Goal: Navigation & Orientation: Understand site structure

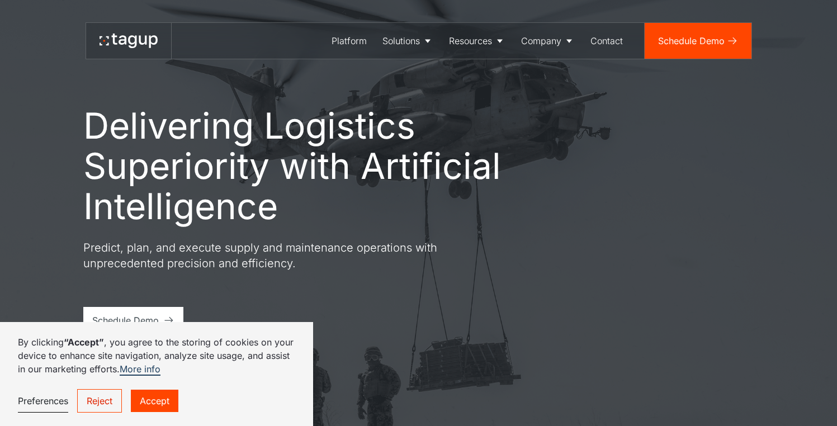
click at [141, 401] on link "Accept" at bounding box center [155, 401] width 48 height 22
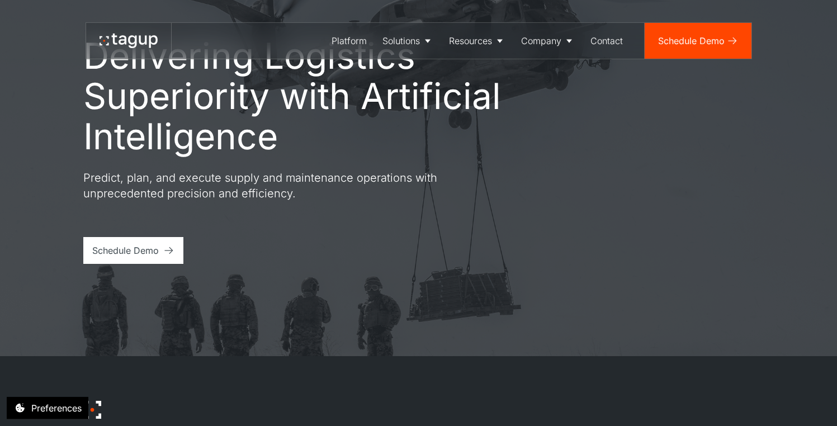
scroll to position [188, 0]
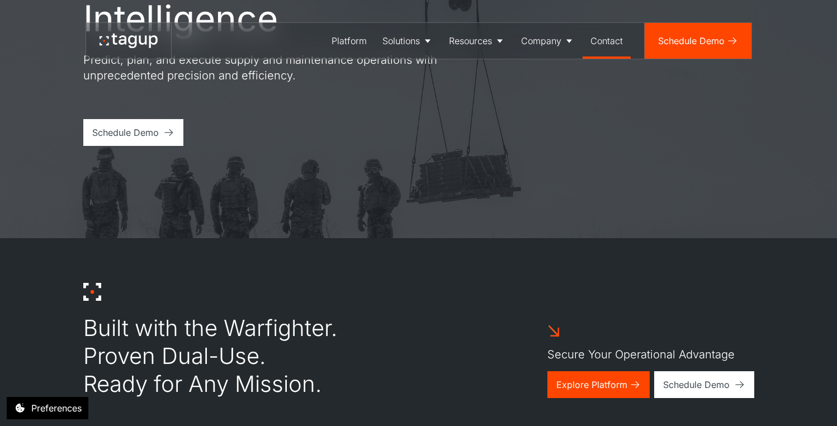
click at [613, 45] on div "Contact" at bounding box center [606, 40] width 32 height 13
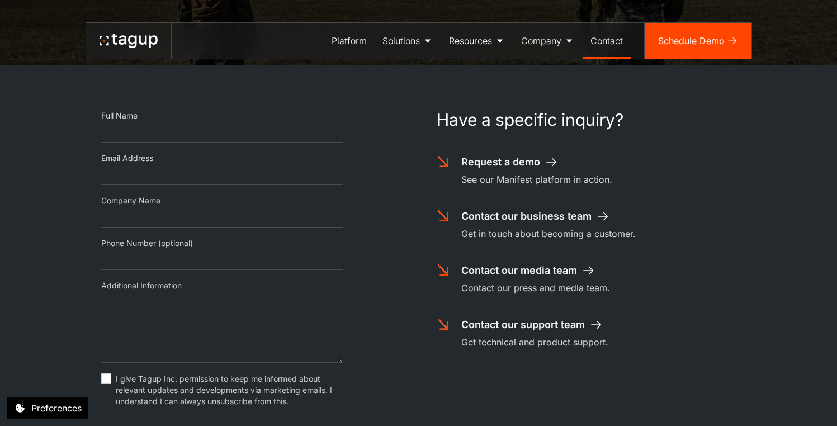
scroll to position [547, 0]
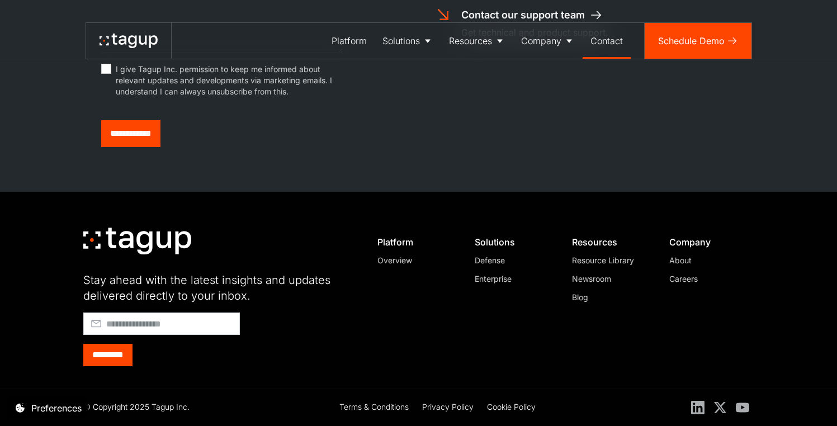
click at [689, 259] on div "About" at bounding box center [707, 260] width 76 height 12
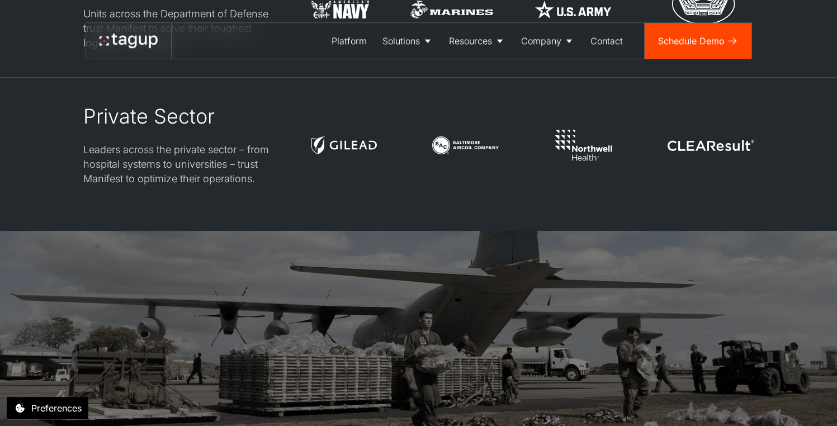
scroll to position [3113, 0]
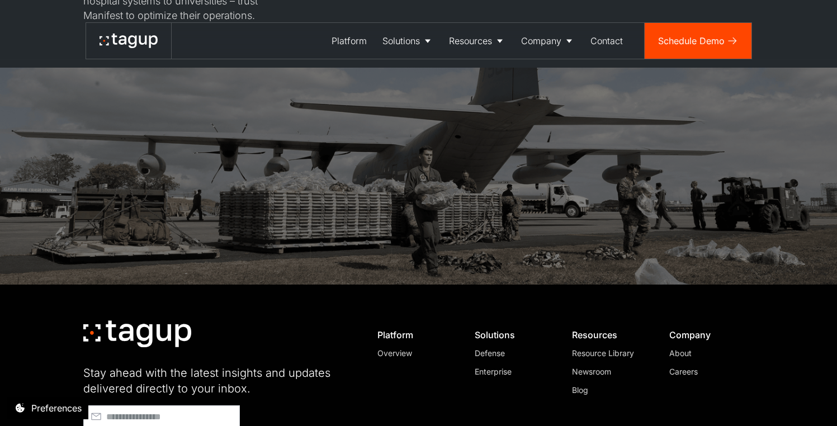
click at [684, 366] on div "Careers" at bounding box center [707, 372] width 76 height 12
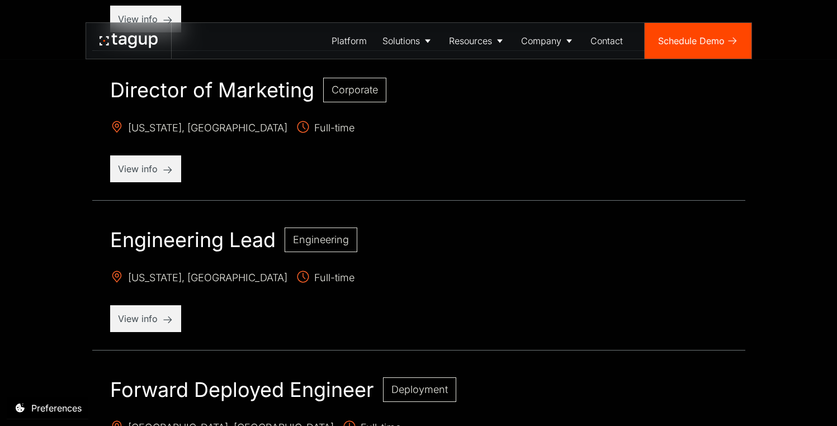
scroll to position [385, 0]
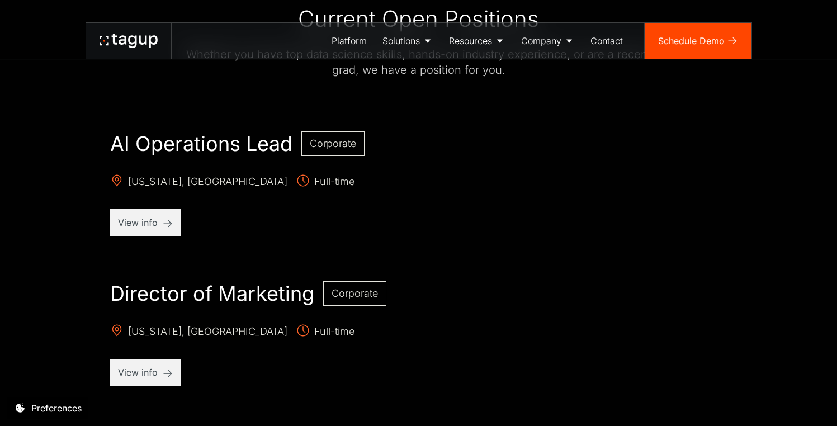
click at [114, 46] on icon at bounding box center [129, 41] width 58 height 15
